Goal: Book appointment/travel/reservation

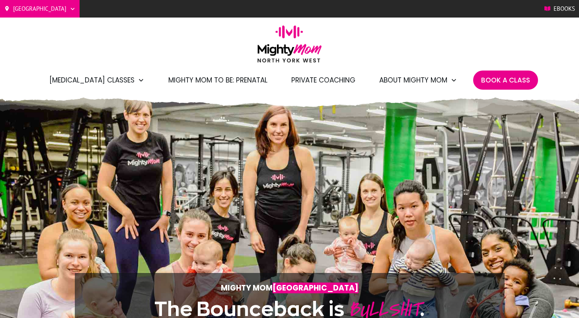
click at [507, 78] on span "Book A Class" at bounding box center [505, 80] width 49 height 14
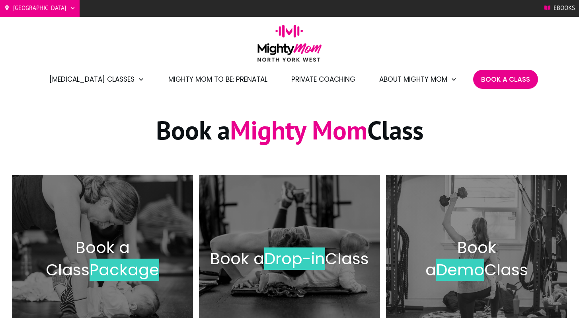
scroll to position [73, 0]
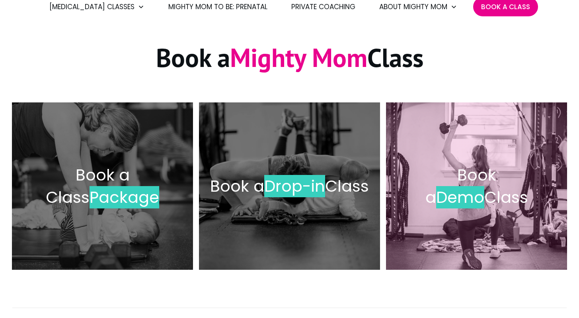
click at [460, 163] on div "Book a Demo Class" at bounding box center [476, 185] width 123 height 45
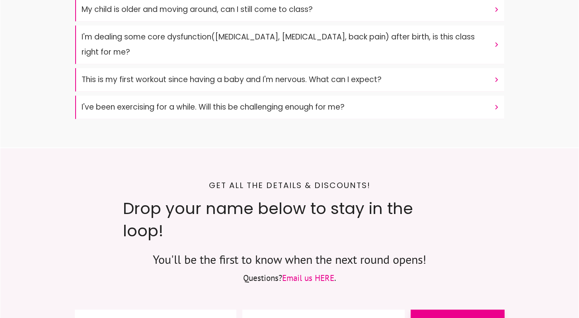
scroll to position [1494, 0]
